Goal: Task Accomplishment & Management: Manage account settings

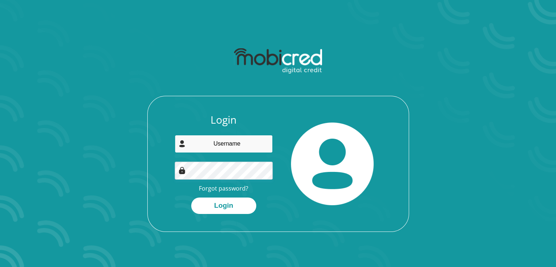
click at [216, 145] on input "email" at bounding box center [224, 144] width 98 height 18
type input "[EMAIL_ADDRESS][DOMAIN_NAME]"
click at [225, 187] on link "Forgot password?" at bounding box center [223, 188] width 49 height 8
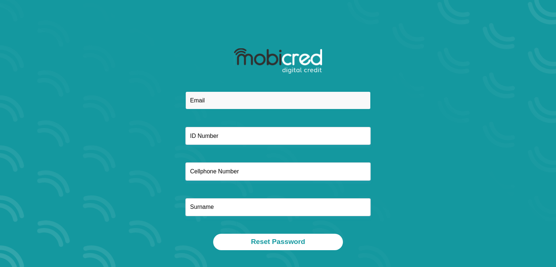
click at [256, 100] on input "email" at bounding box center [277, 100] width 185 height 18
type input "[EMAIL_ADDRESS][DOMAIN_NAME]"
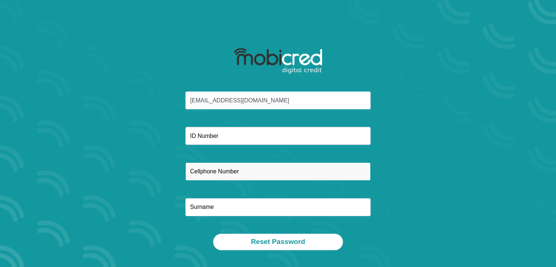
type input "0795193005"
type input "[PERSON_NAME]"
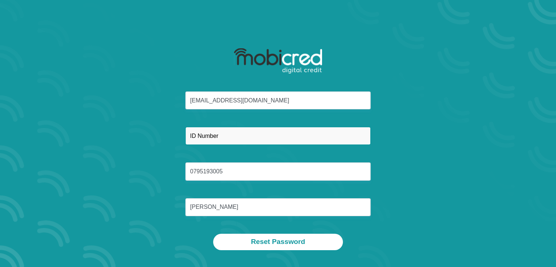
click at [235, 137] on input "text" at bounding box center [277, 136] width 185 height 18
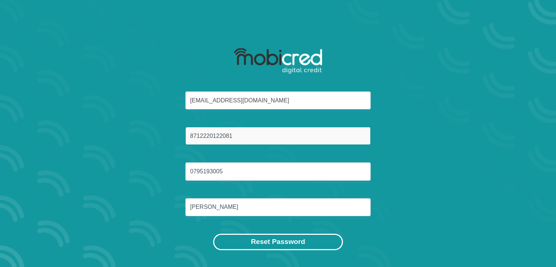
type input "8712220122081"
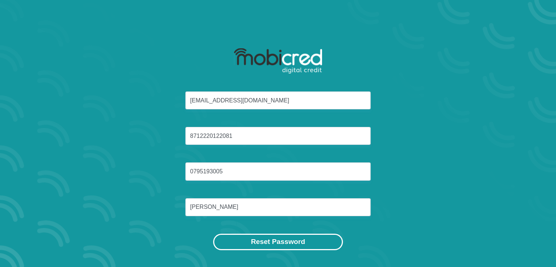
click at [286, 240] on button "Reset Password" at bounding box center [277, 241] width 129 height 16
